Goal: Transaction & Acquisition: Purchase product/service

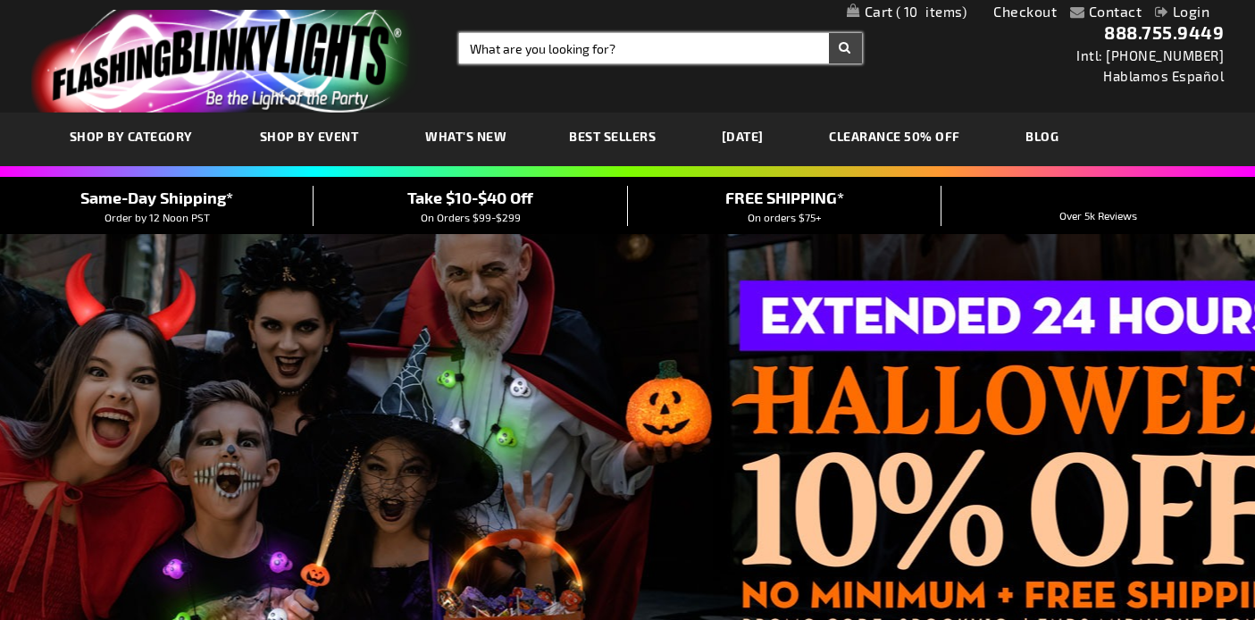
click at [633, 46] on input "Search" at bounding box center [660, 48] width 402 height 30
type input "bubble guns"
click at [829, 33] on button "Search" at bounding box center [845, 48] width 33 height 30
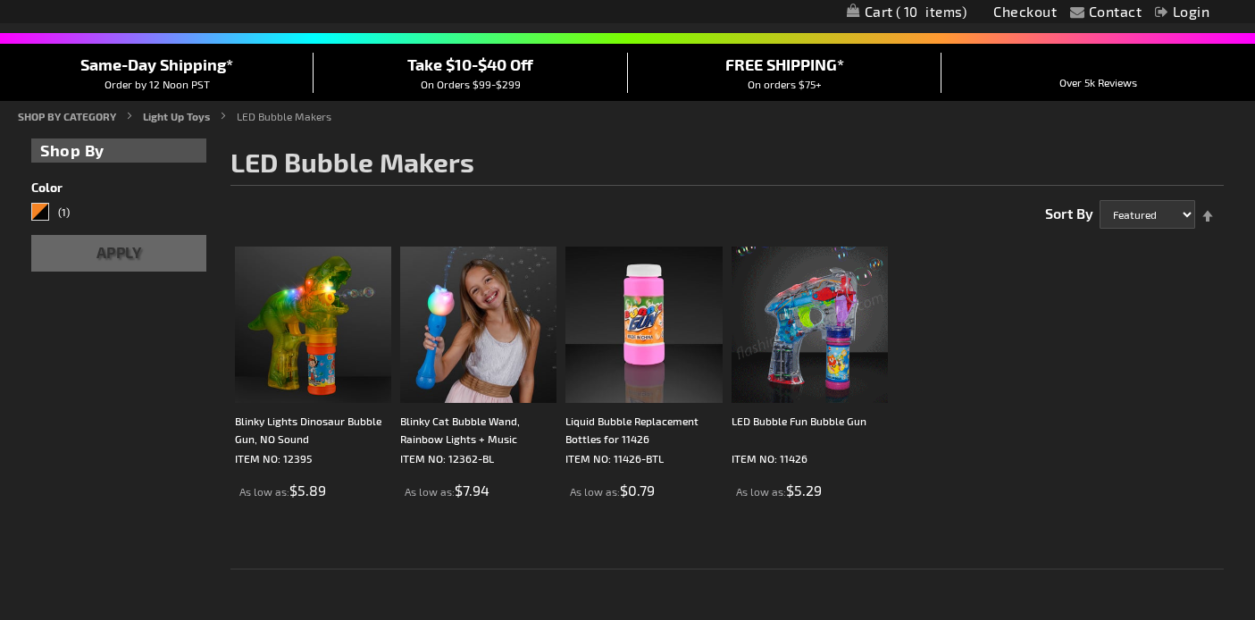
scroll to position [137, 0]
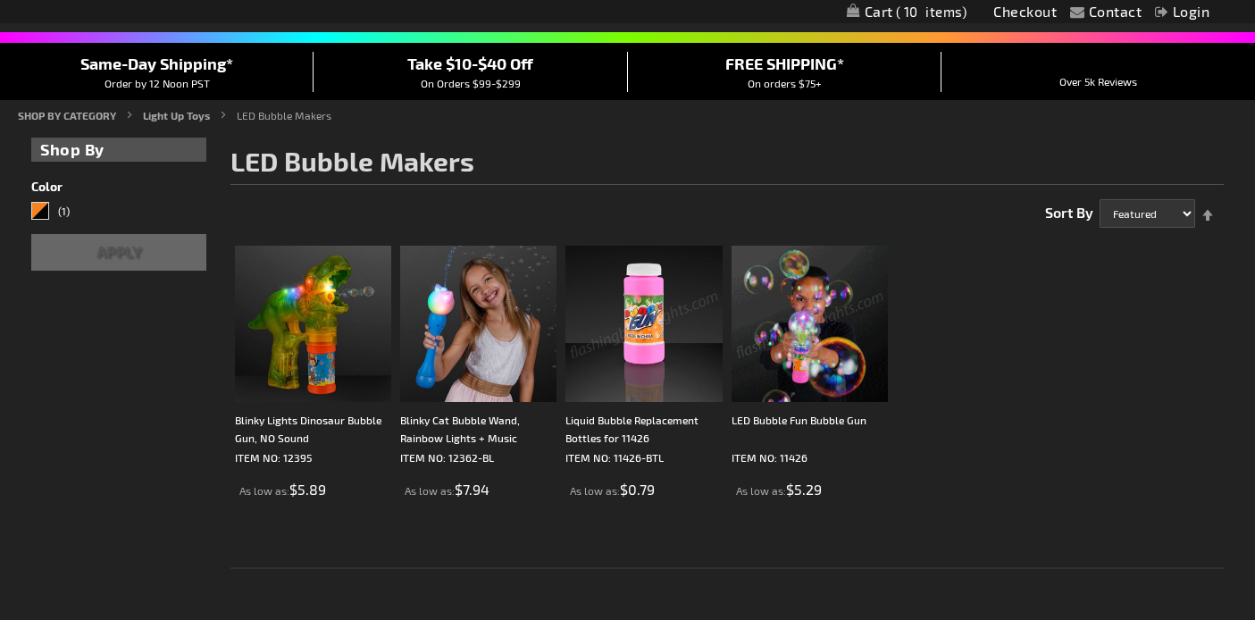
click at [117, 255] on button "Apply" at bounding box center [118, 252] width 175 height 37
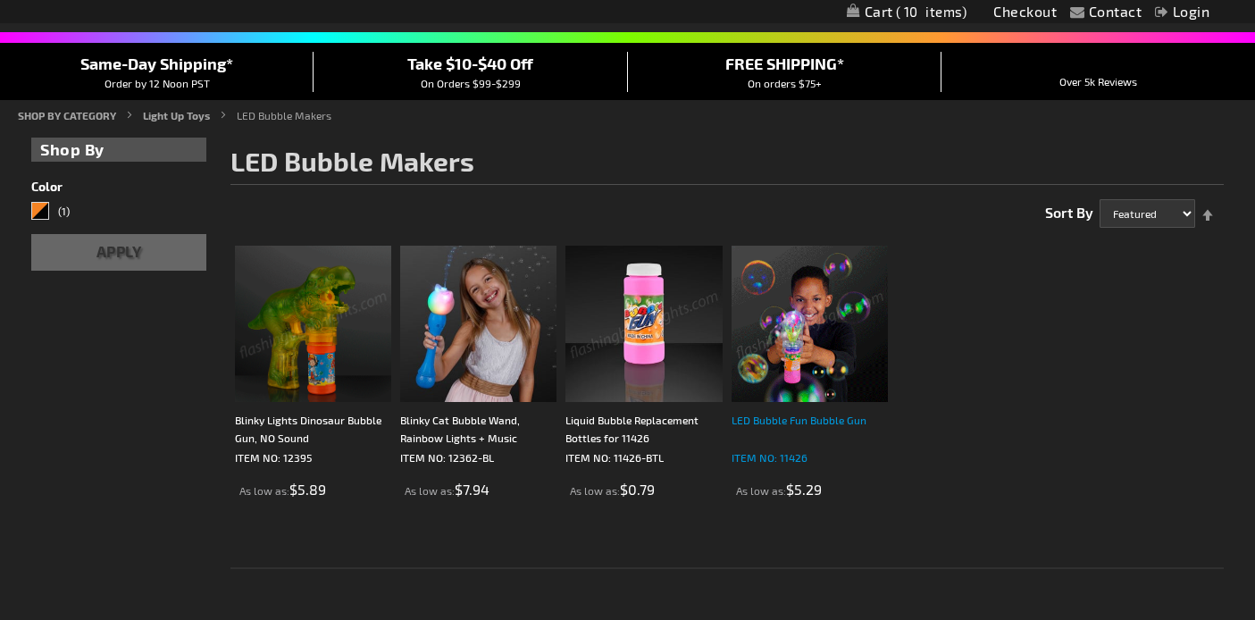
click at [818, 419] on div "LED Bubble Fun Bubble Gun" at bounding box center [810, 429] width 156 height 36
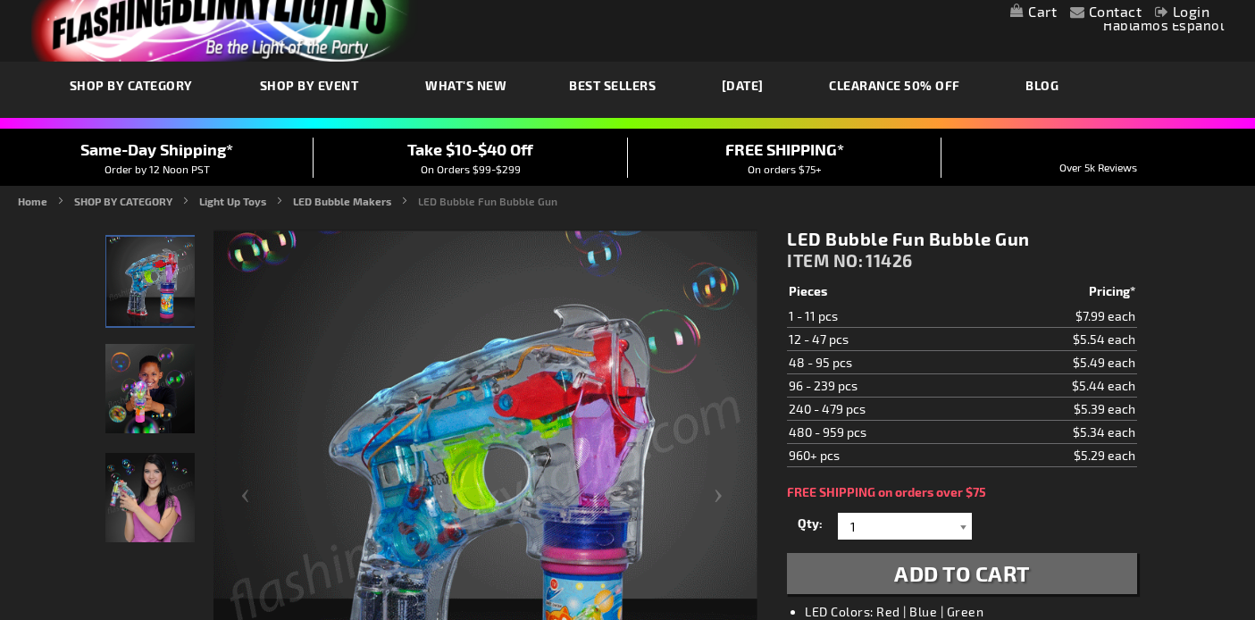
click at [963, 525] on div at bounding box center [963, 526] width 18 height 27
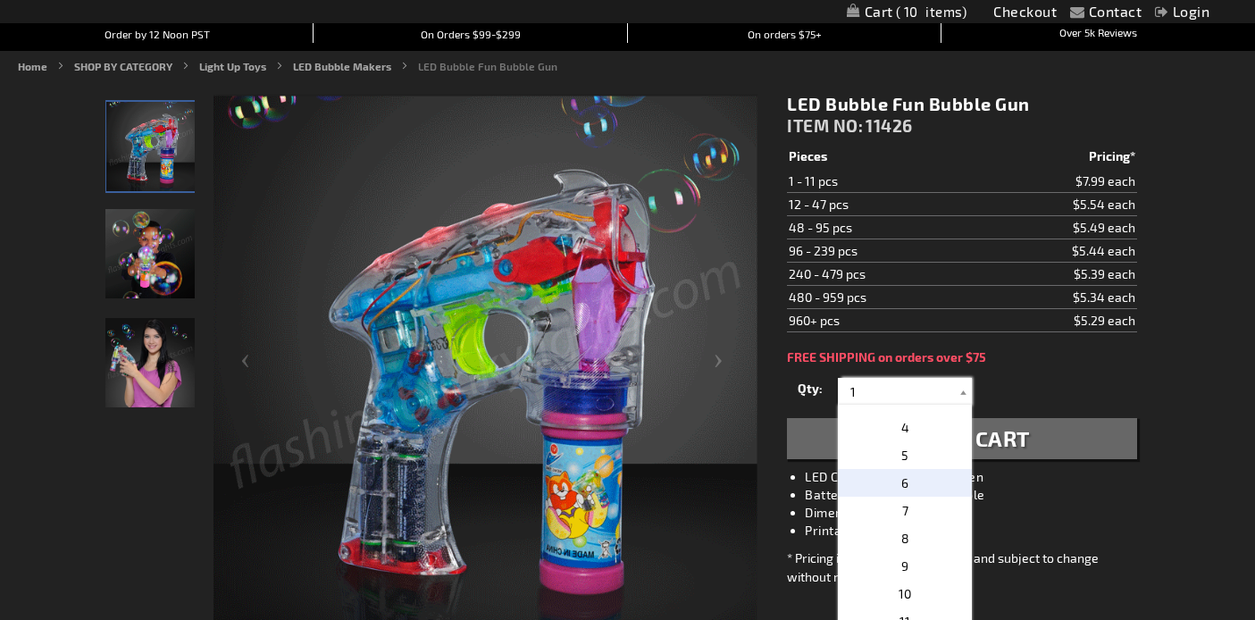
scroll to position [76, 0]
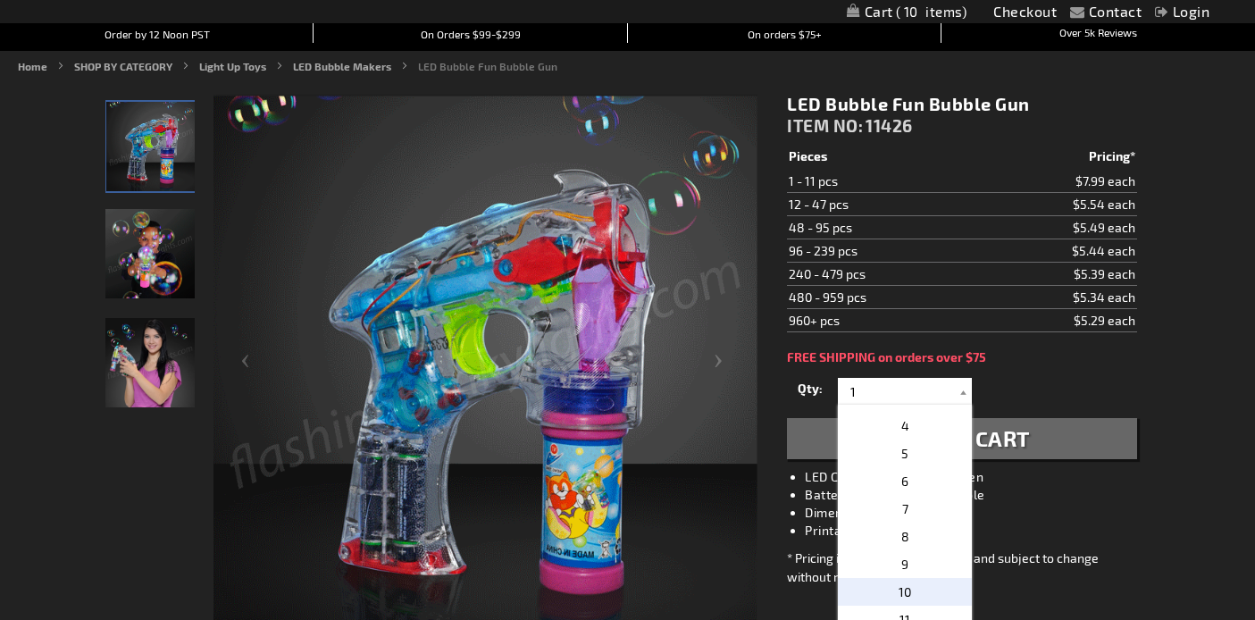
click at [910, 588] on p "10" at bounding box center [905, 592] width 134 height 28
type input "10"
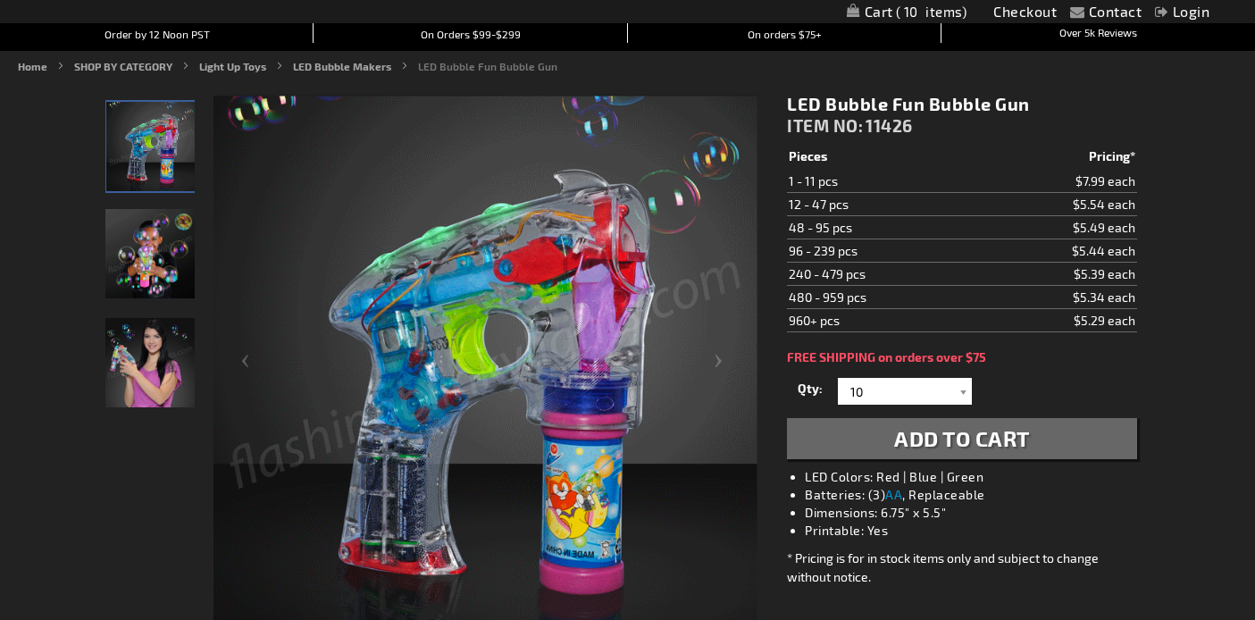
click at [996, 437] on span "Add to Cart" at bounding box center [962, 438] width 136 height 26
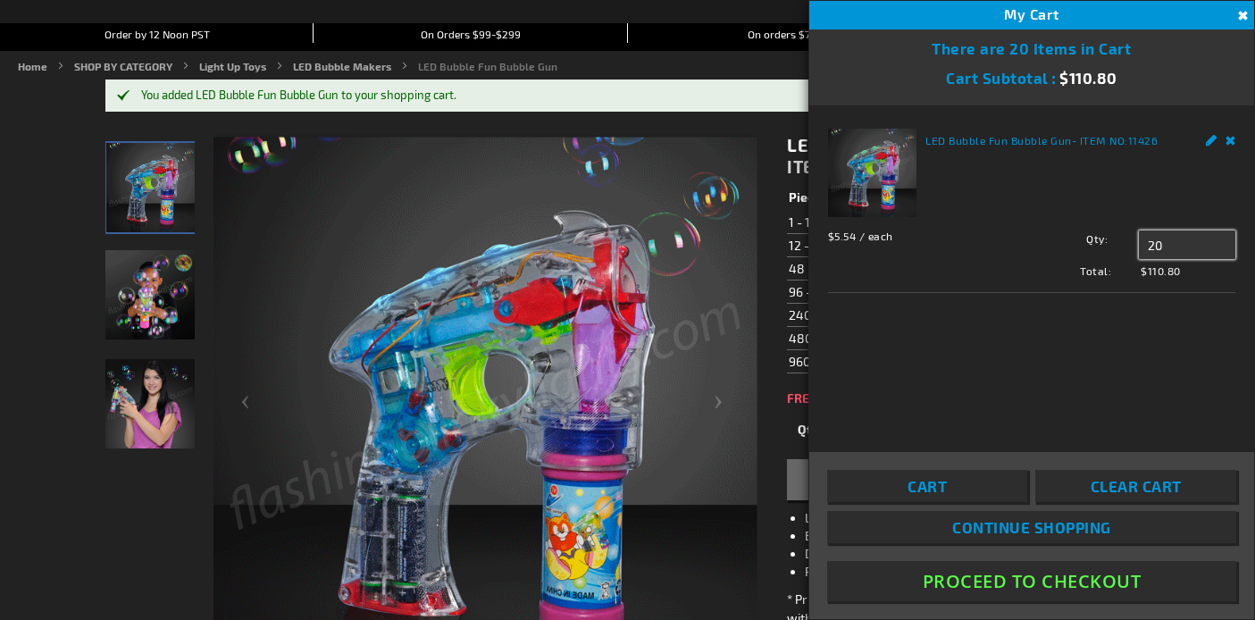
click at [1182, 234] on input "20" at bounding box center [1187, 244] width 96 height 29
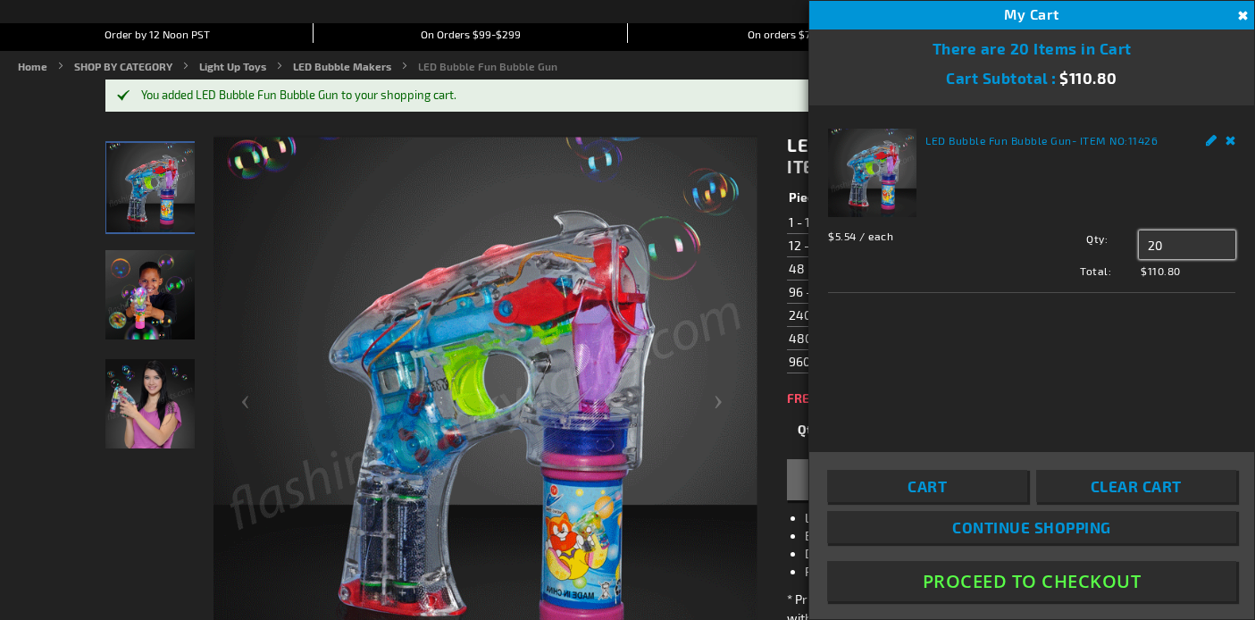
type input "2"
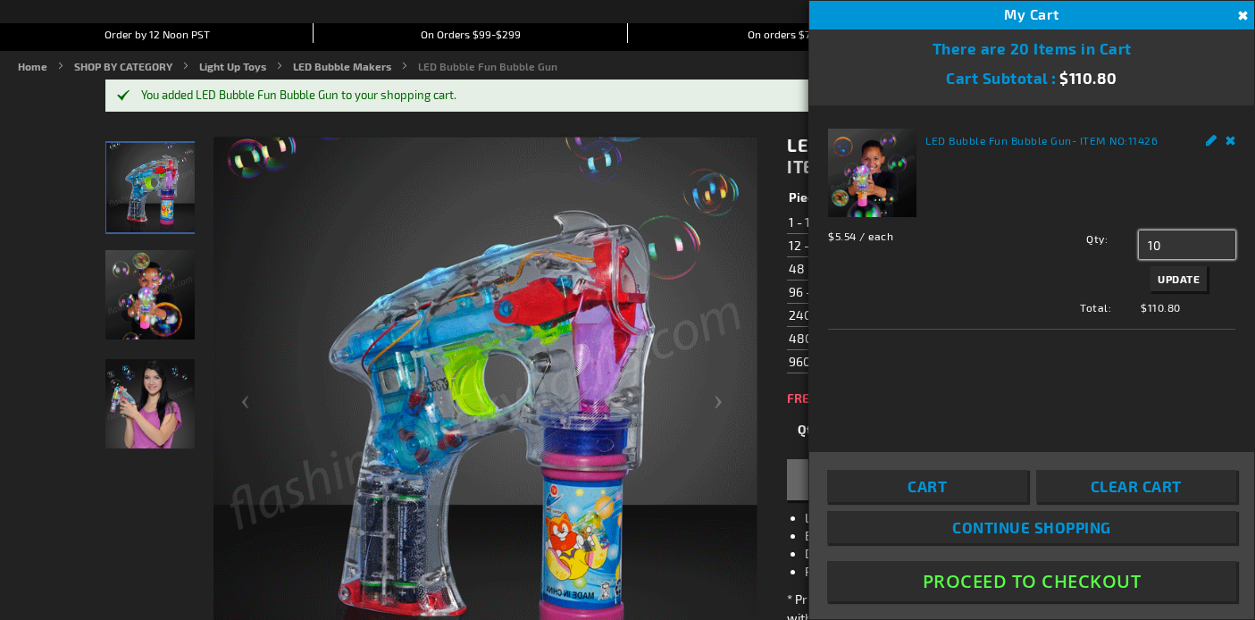
type input "10"
click at [1190, 280] on span "Update" at bounding box center [1179, 278] width 42 height 13
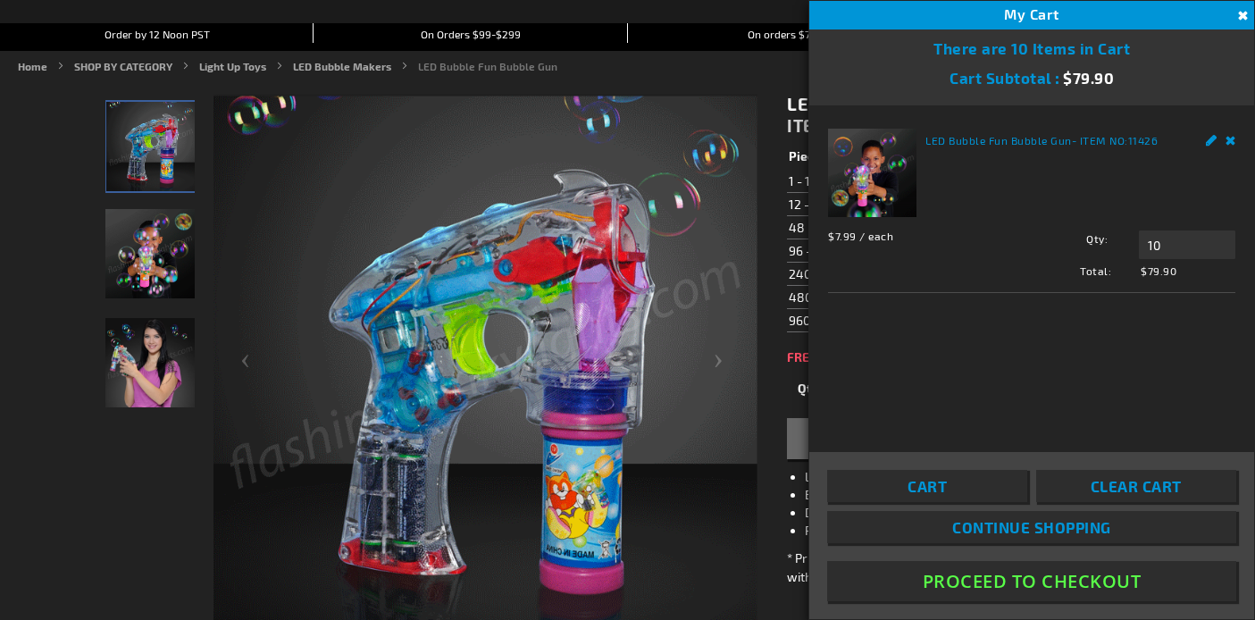
click at [1061, 574] on button "Proceed To Checkout" at bounding box center [1031, 581] width 409 height 40
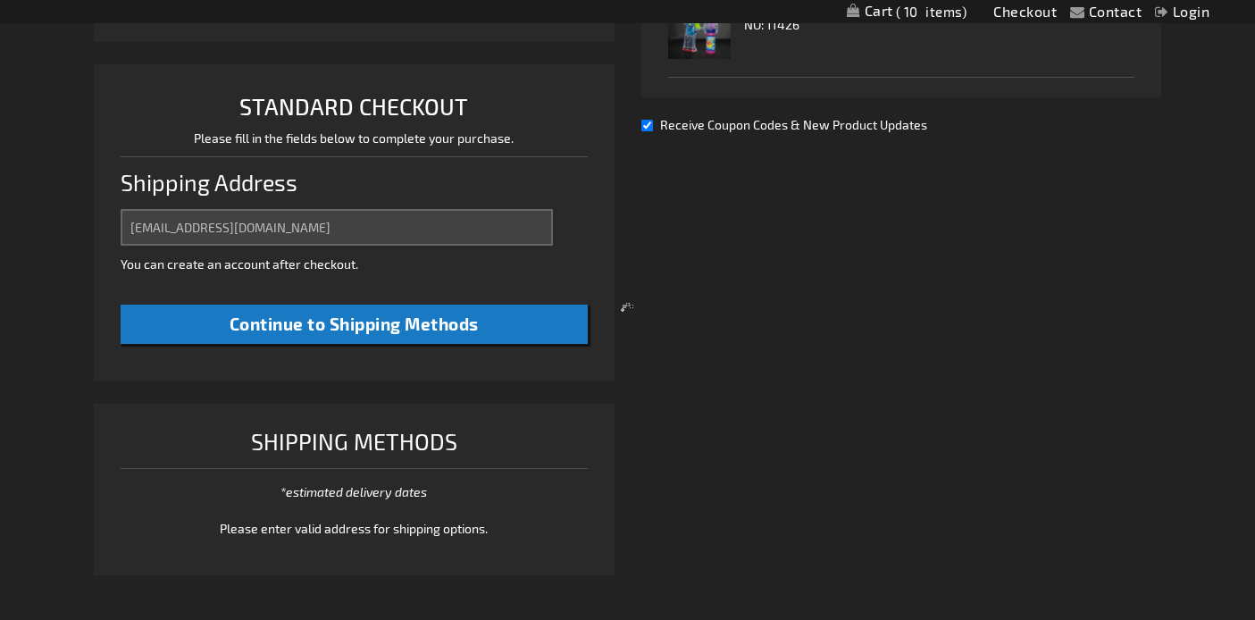
select select "US"
select select "19"
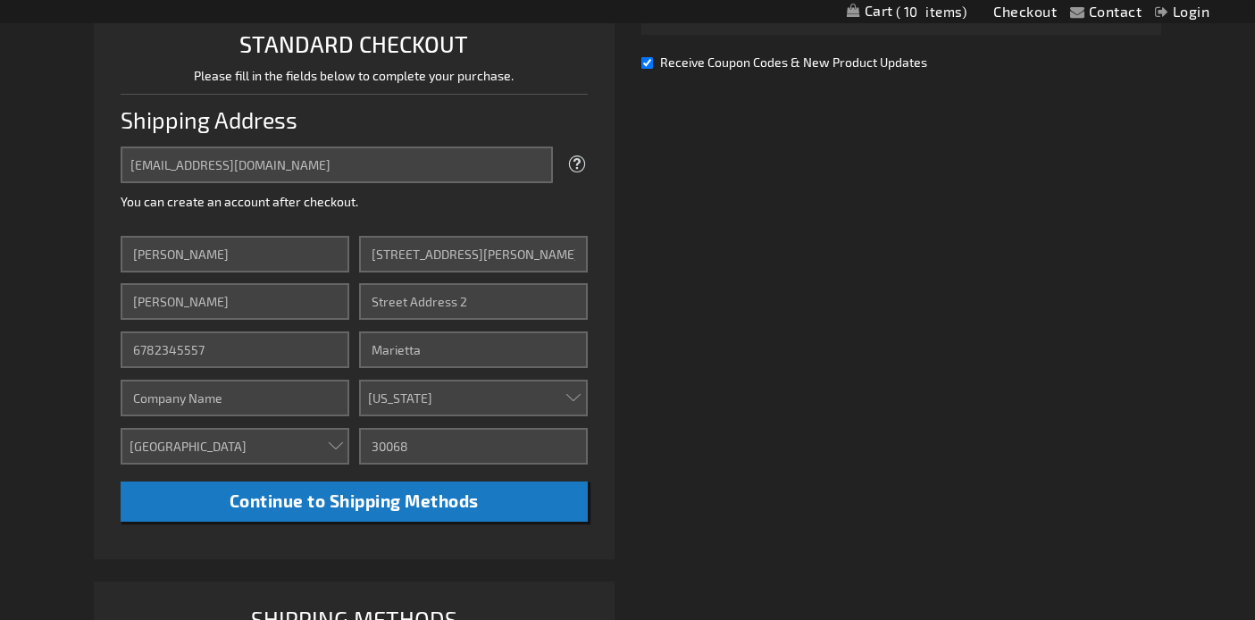
scroll to position [460, 0]
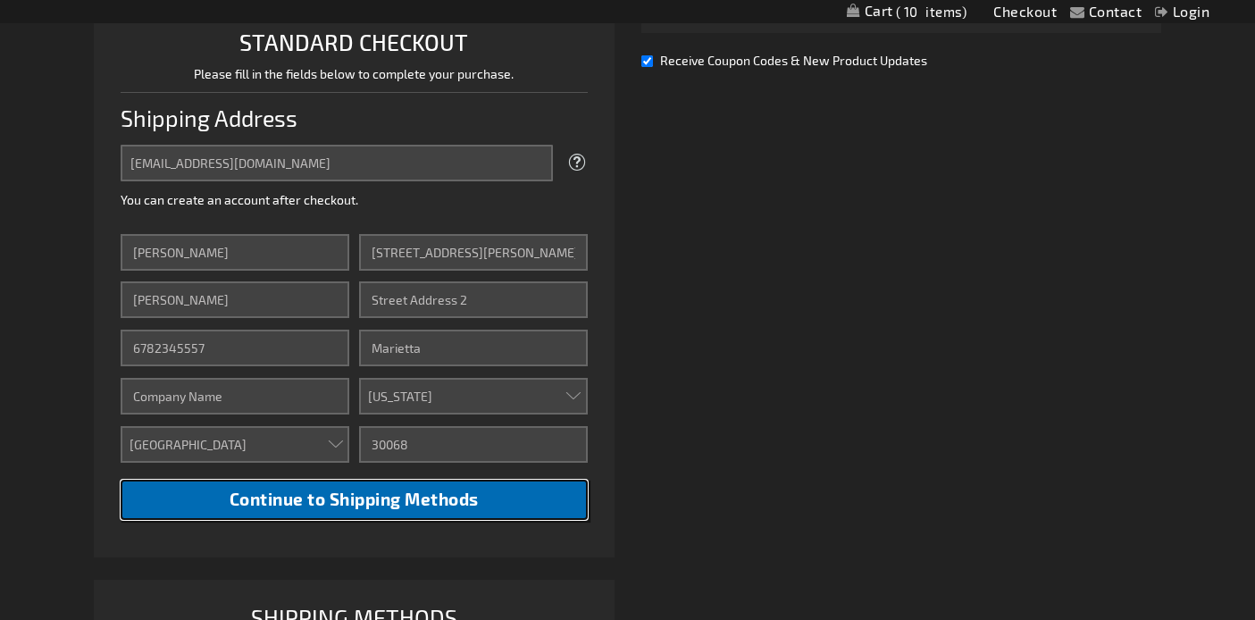
click at [423, 502] on span "Continue to Shipping Methods" at bounding box center [354, 499] width 249 height 21
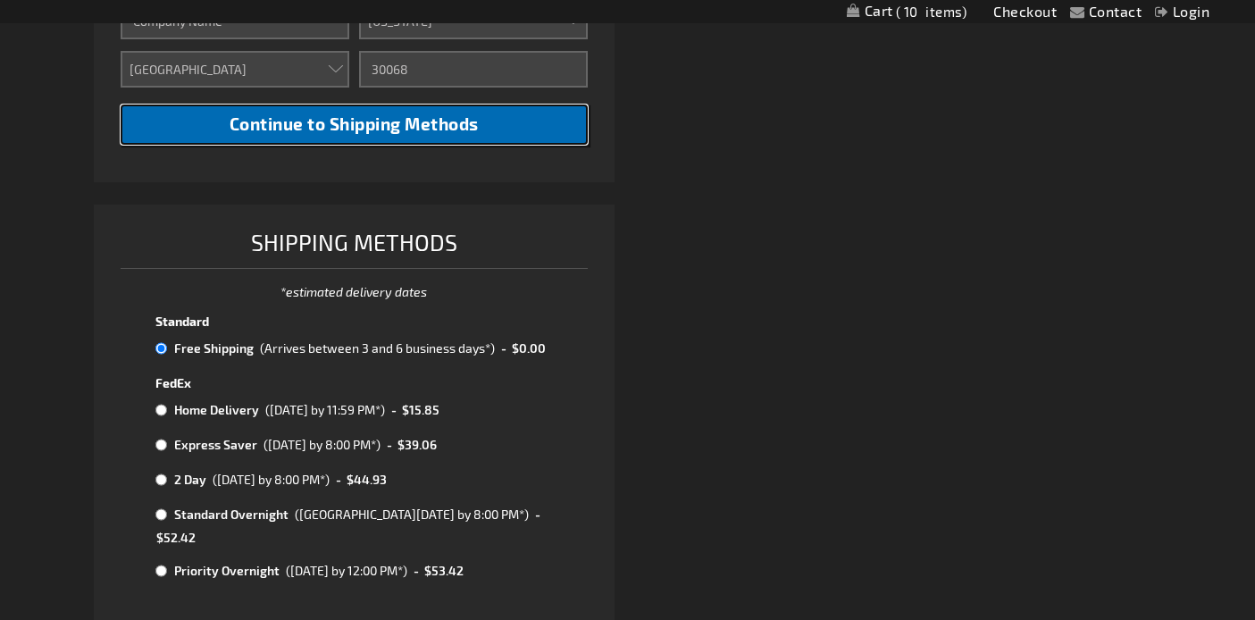
scroll to position [854, 0]
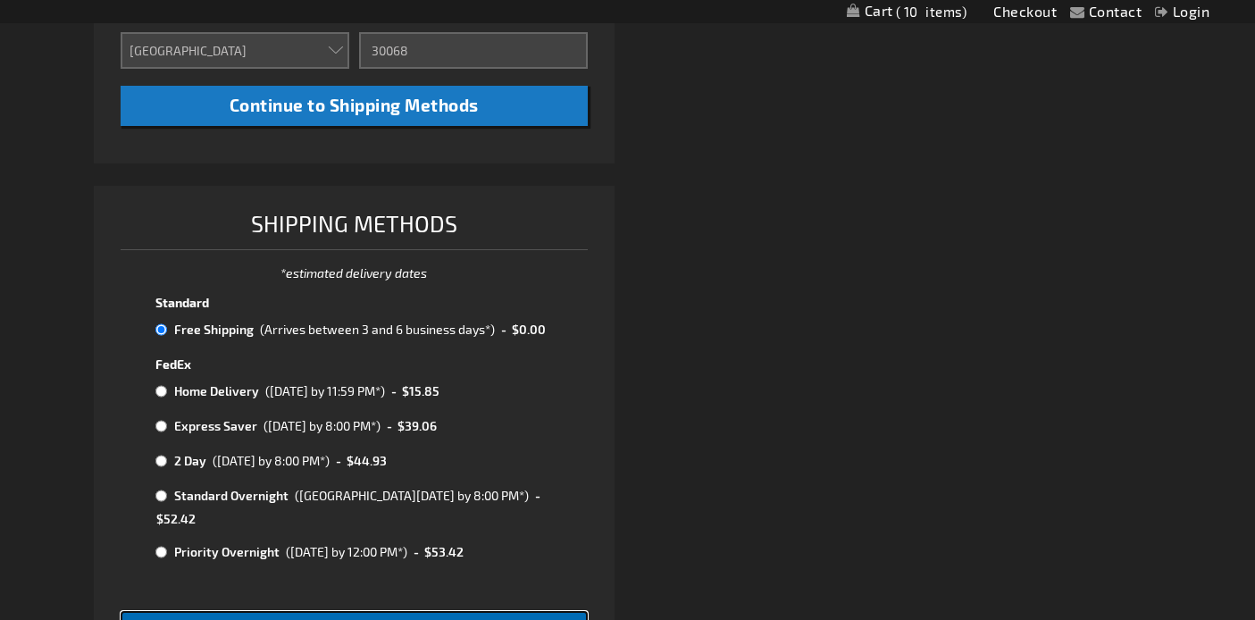
click at [410, 617] on span "Continue to Payment" at bounding box center [354, 627] width 176 height 21
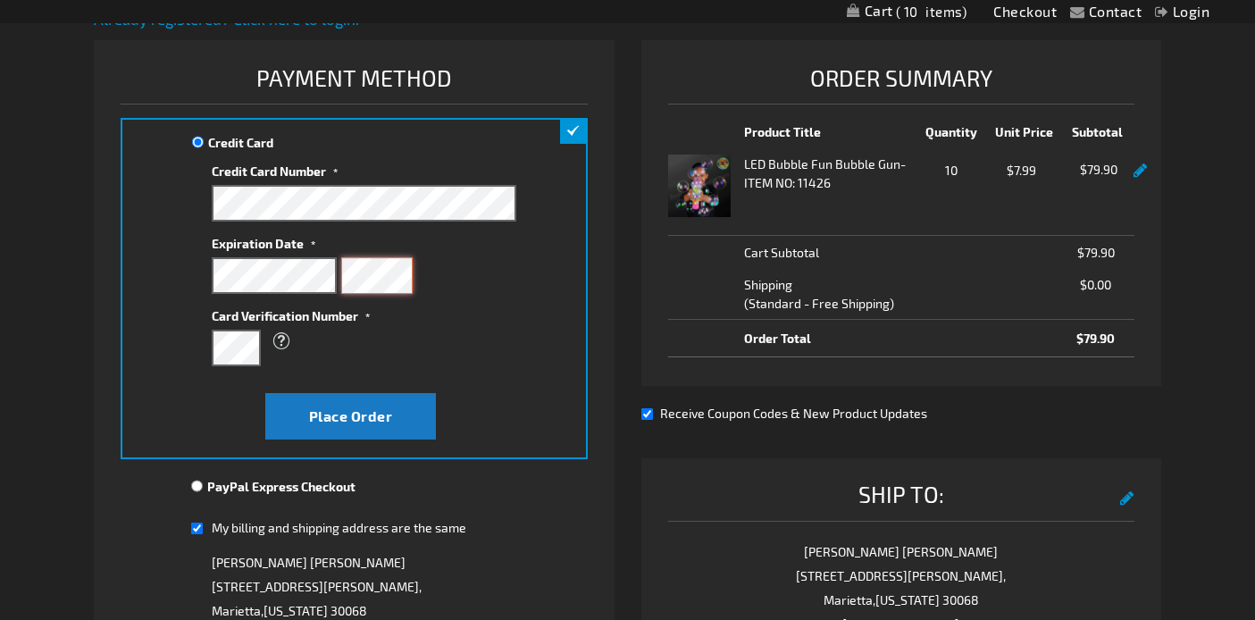
scroll to position [240, 0]
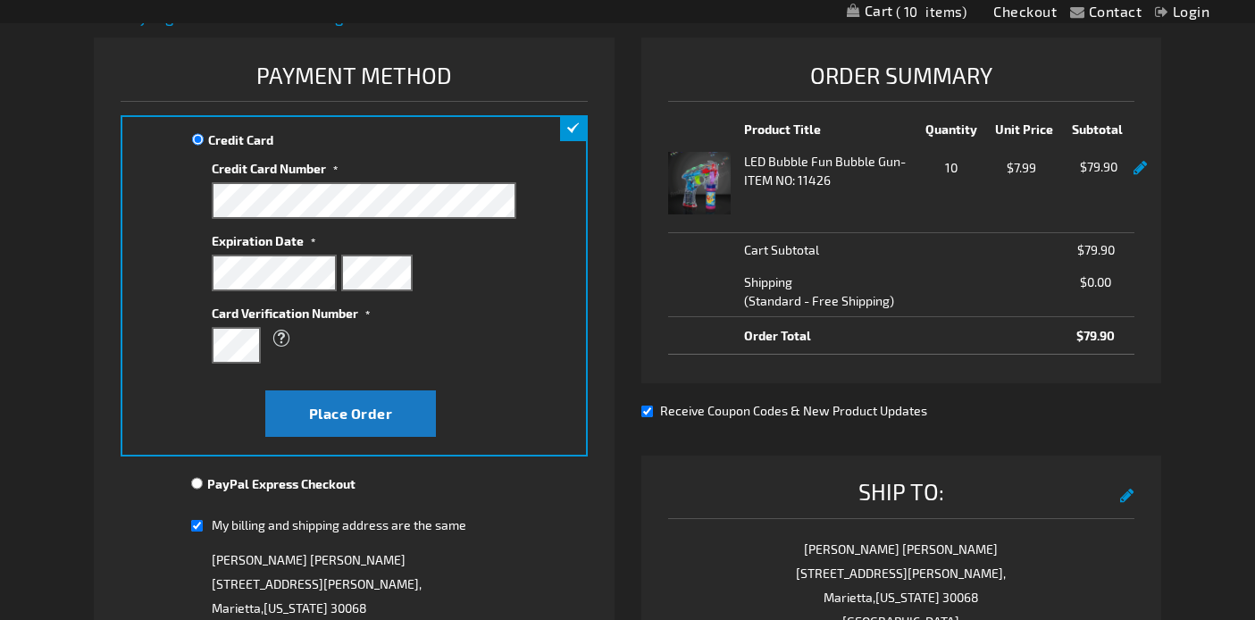
click at [647, 411] on input "Receive Coupon Codes & New Product Updates" at bounding box center [647, 412] width 12 height 12
checkbox input "false"
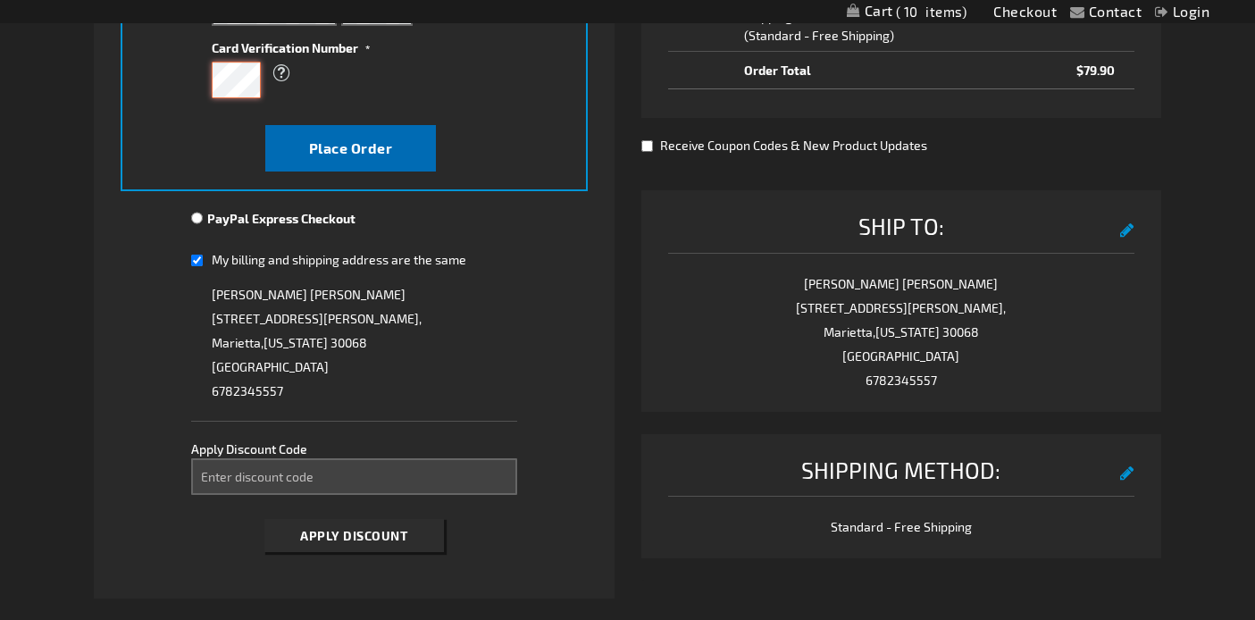
scroll to position [514, 0]
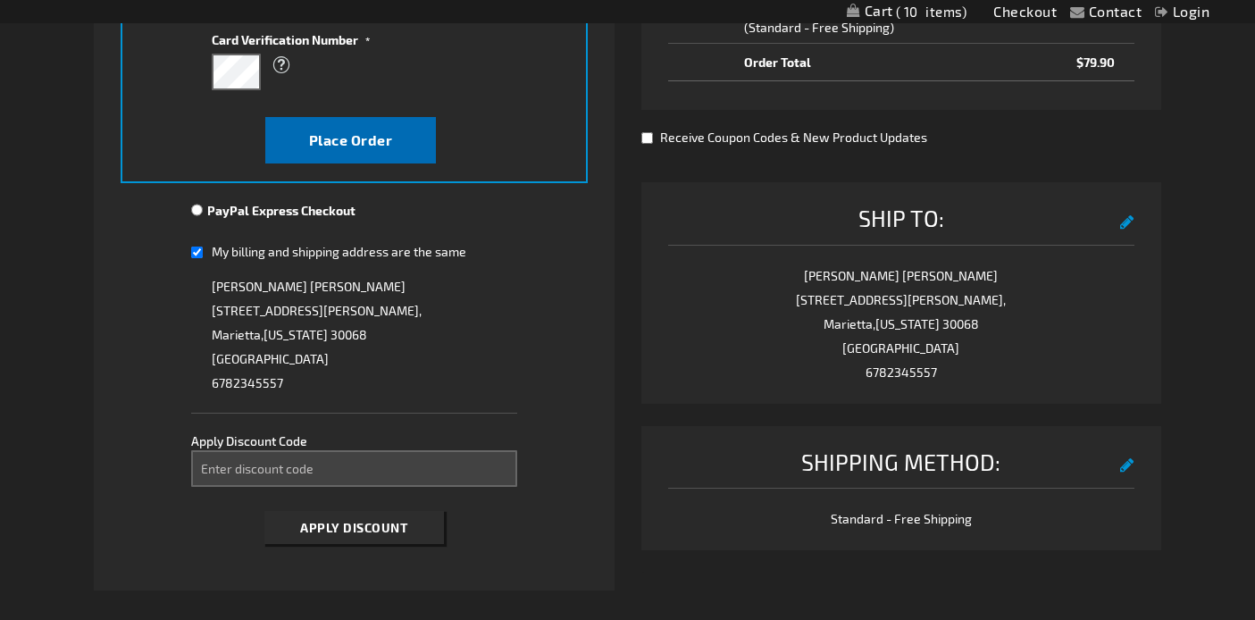
click at [339, 411] on fieldset "Payment Information Payment Method Credit Card Credit Card Information" at bounding box center [354, 169] width 466 height 770
click at [362, 137] on span "Place Order" at bounding box center [351, 139] width 84 height 17
